Goal: Information Seeking & Learning: Learn about a topic

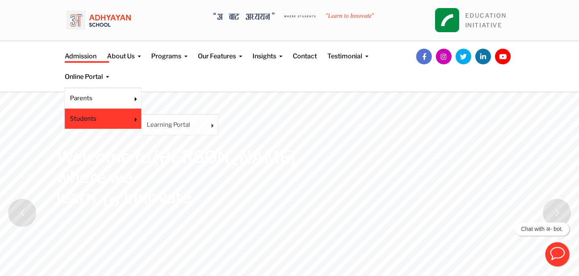
click at [114, 125] on li "Students Learning Portal Google Classroom" at bounding box center [102, 119] width 77 height 21
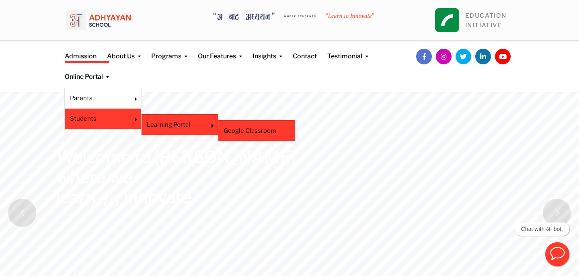
click at [248, 133] on link "Google Classroom" at bounding box center [257, 130] width 66 height 9
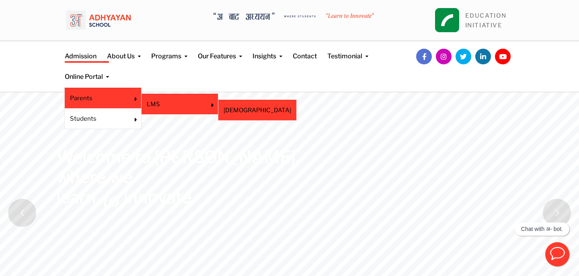
click at [242, 114] on link "[DEMOGRAPHIC_DATA]" at bounding box center [258, 110] width 68 height 9
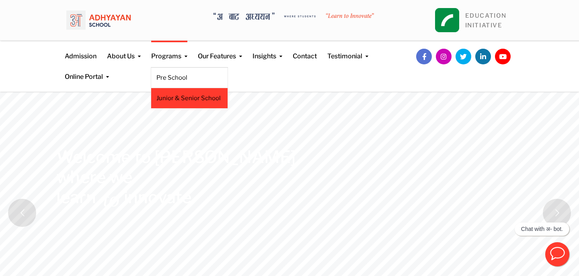
click at [185, 98] on link "Junior & Senior School" at bounding box center [189, 98] width 66 height 9
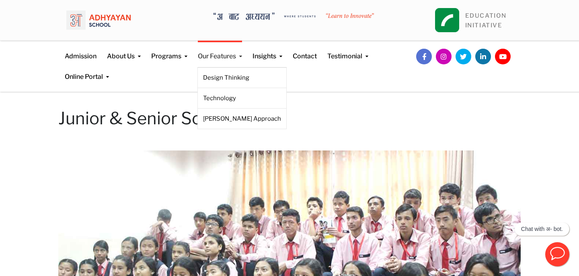
click at [232, 60] on link "Our Features" at bounding box center [220, 51] width 44 height 21
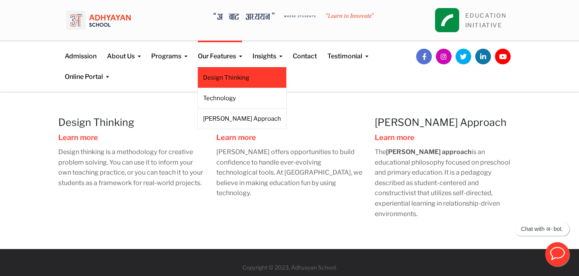
click at [231, 70] on li "Design Thinking" at bounding box center [241, 77] width 89 height 21
click at [236, 77] on link "Design Thinking" at bounding box center [242, 77] width 78 height 9
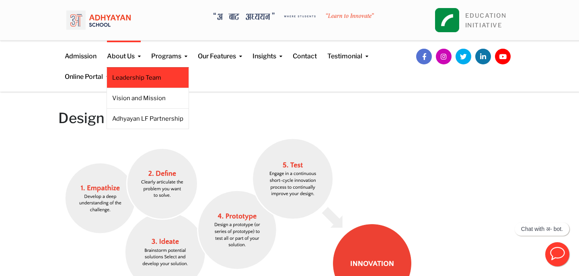
click at [146, 82] on li "Leadership Team" at bounding box center [148, 77] width 82 height 21
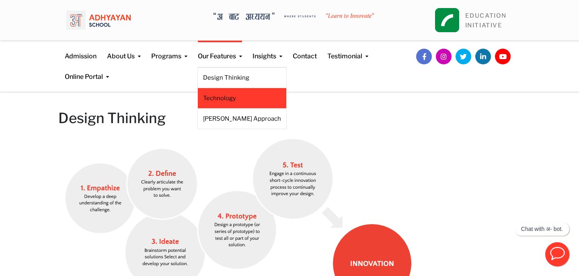
click at [230, 97] on link "Technology" at bounding box center [242, 98] width 78 height 9
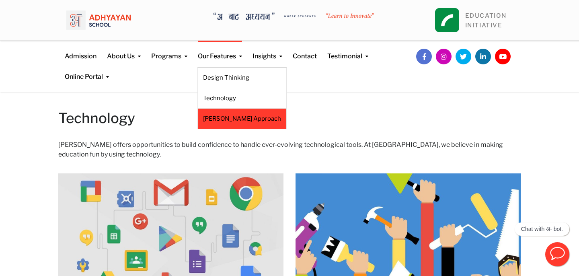
click at [230, 118] on link "[PERSON_NAME] Approach" at bounding box center [242, 118] width 78 height 9
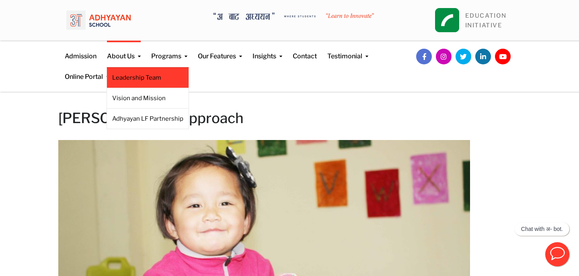
click at [147, 84] on li "Leadership Team" at bounding box center [148, 77] width 82 height 21
click at [137, 75] on link "Leadership Team" at bounding box center [147, 77] width 71 height 9
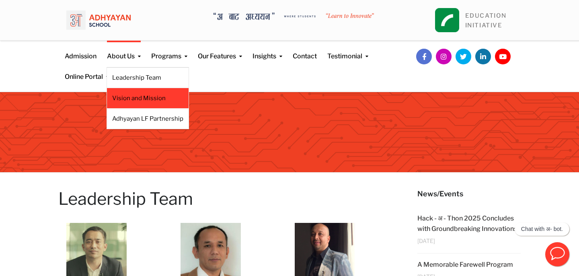
click at [137, 100] on link "Vision and Mission" at bounding box center [147, 98] width 71 height 9
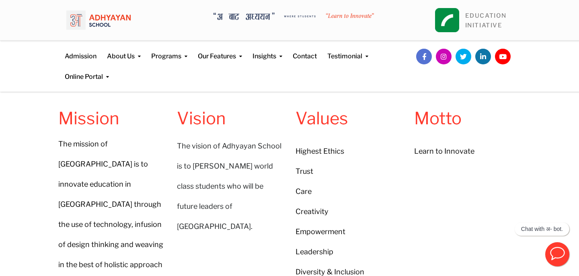
click at [103, 15] on img at bounding box center [98, 20] width 64 height 28
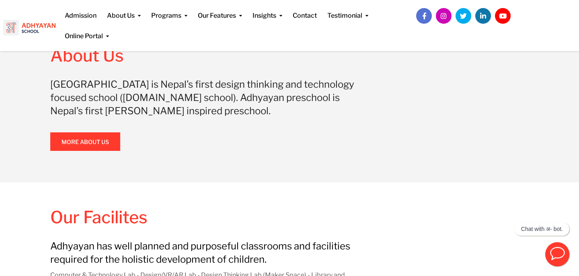
scroll to position [638, 0]
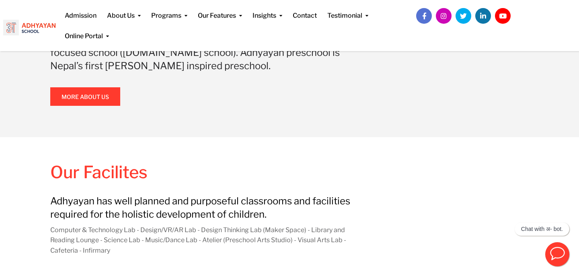
click at [205, 101] on div "[GEOGRAPHIC_DATA] is Nepal’s first design thinking and technology focused schoo…" at bounding box center [207, 71] width 315 height 76
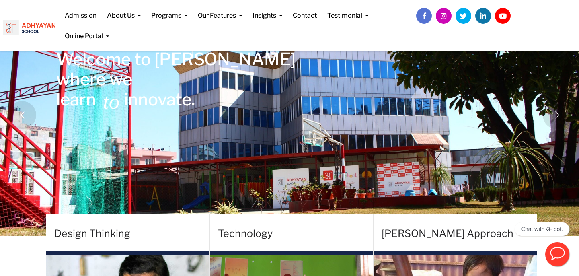
scroll to position [97, 0]
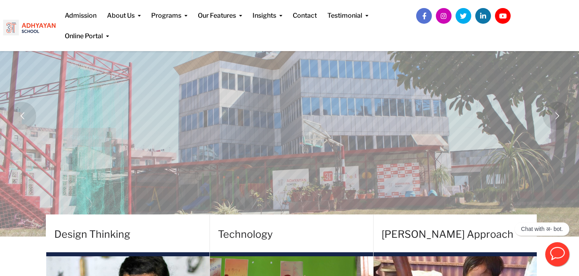
click at [204, 114] on rs-layer at bounding box center [289, 115] width 579 height 241
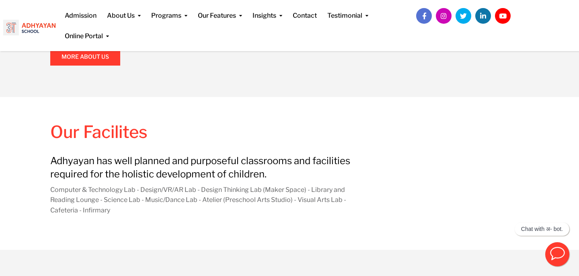
scroll to position [680, 0]
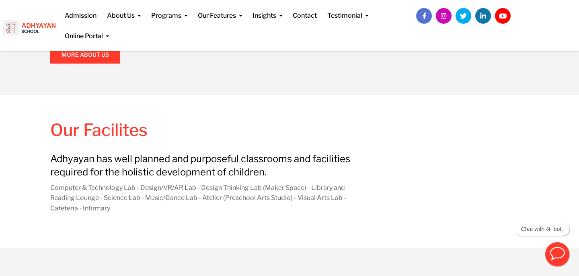
click at [59, 27] on div "Admission About Us Leadership Team Vision and Mission Adhyayan LF Partnership P…" at bounding box center [228, 22] width 339 height 45
click at [59, 32] on div "Admission About Us Leadership Team Vision and Mission Adhyayan LF Partnership P…" at bounding box center [228, 22] width 339 height 45
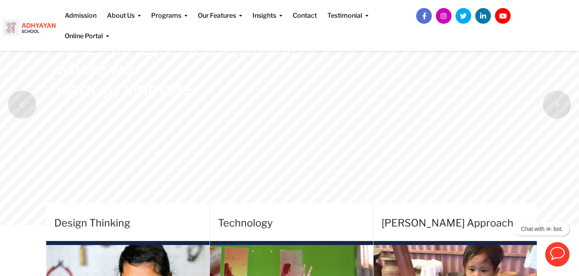
scroll to position [0, 0]
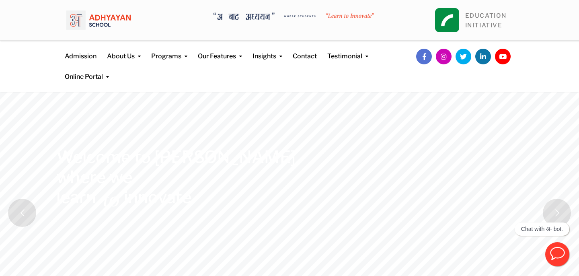
click at [112, 16] on img at bounding box center [98, 20] width 64 height 28
